Goal: Navigation & Orientation: Find specific page/section

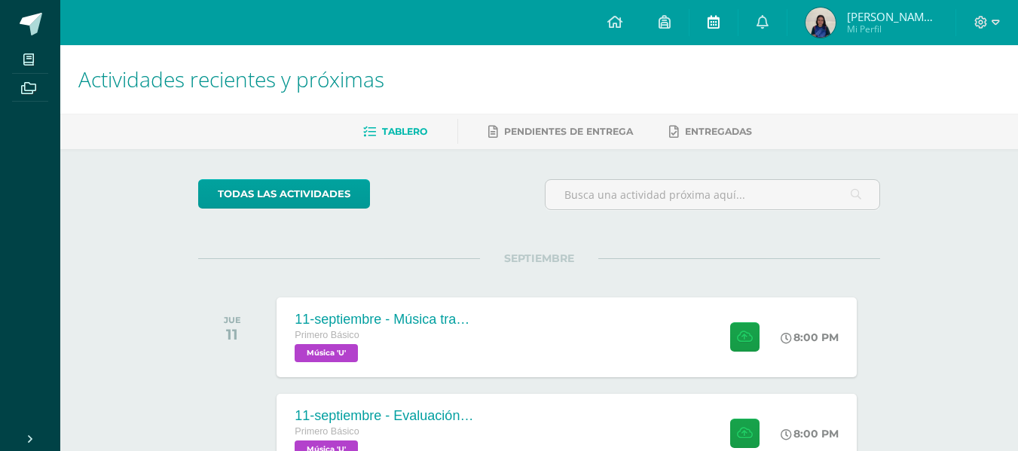
scroll to position [470, 0]
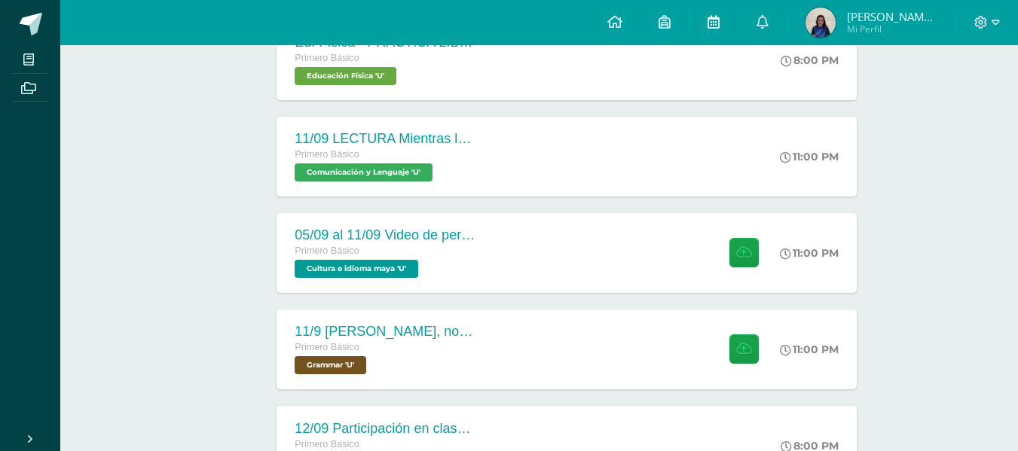
click at [723, 25] on link at bounding box center [714, 22] width 48 height 45
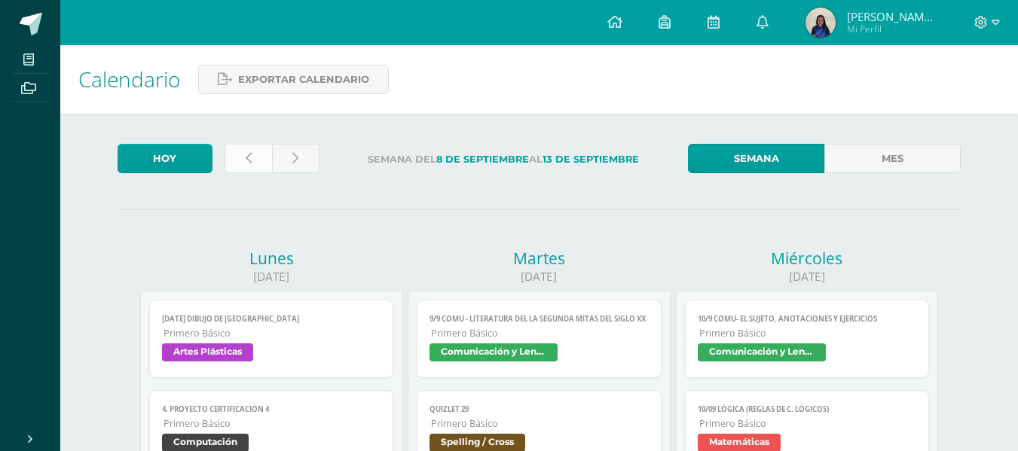
click at [241, 157] on link at bounding box center [248, 158] width 47 height 29
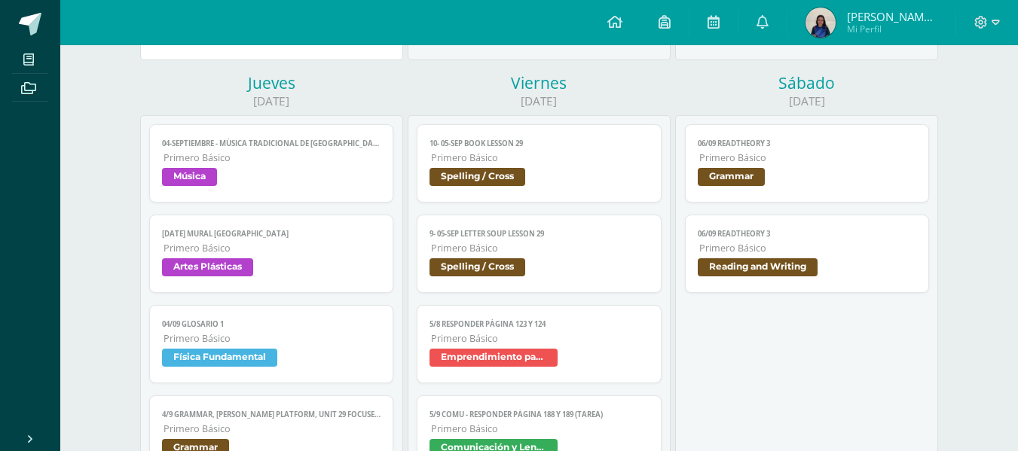
scroll to position [1501, 0]
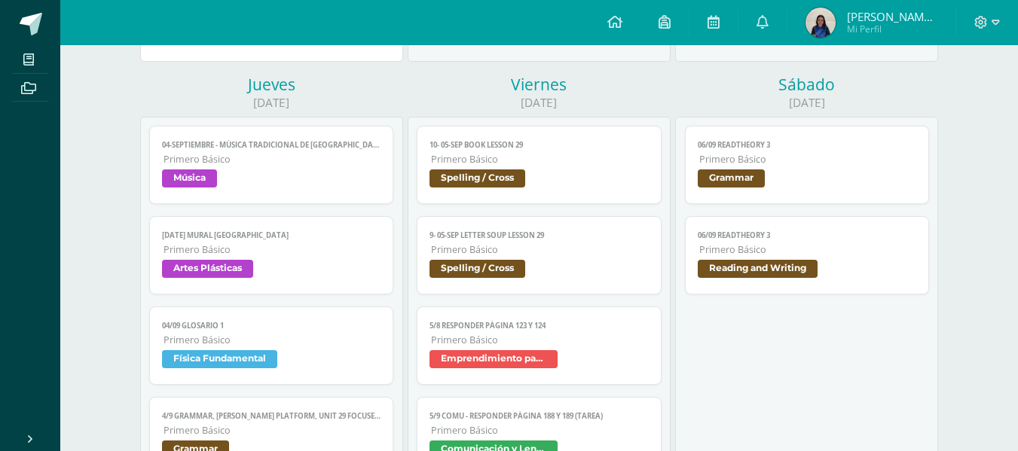
click at [289, 327] on span "04/09 Glosario 1" at bounding box center [271, 326] width 219 height 10
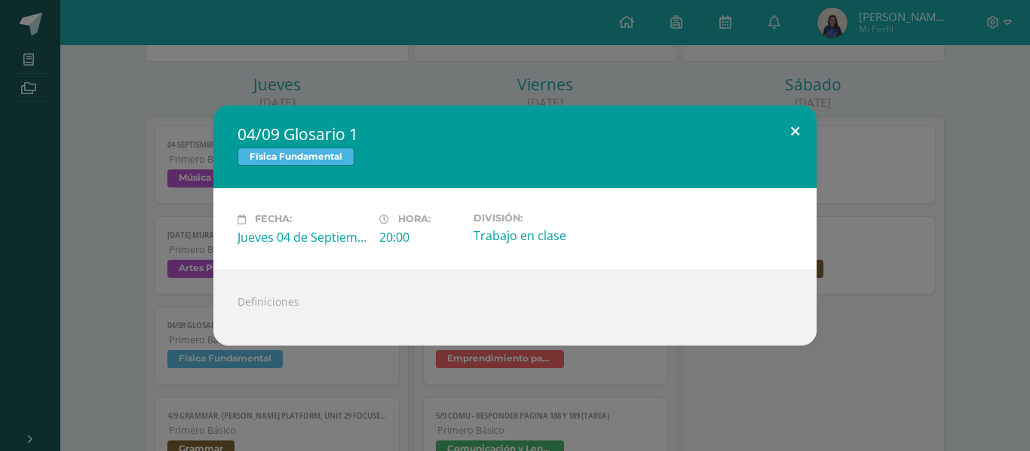
click at [795, 128] on button at bounding box center [794, 131] width 43 height 51
